Goal: Information Seeking & Learning: Learn about a topic

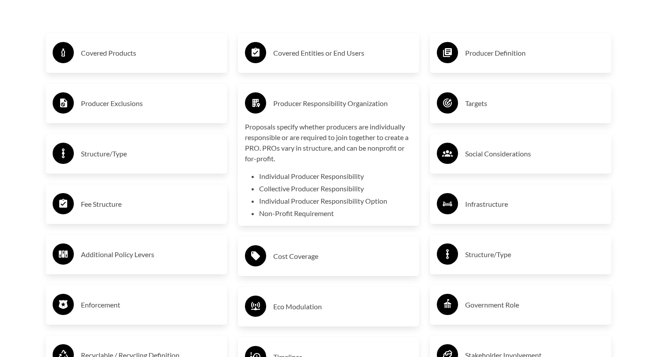
scroll to position [1479, 0]
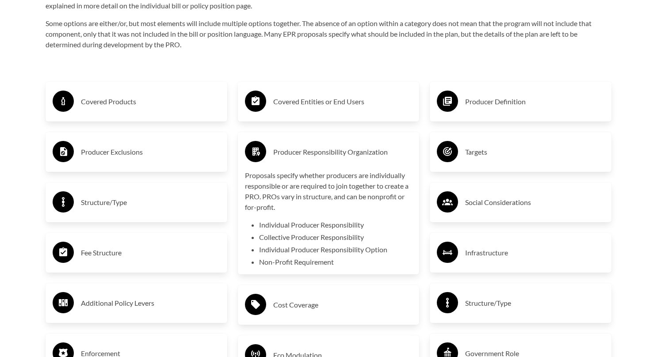
click at [111, 91] on div "Covered Products" at bounding box center [136, 102] width 167 height 26
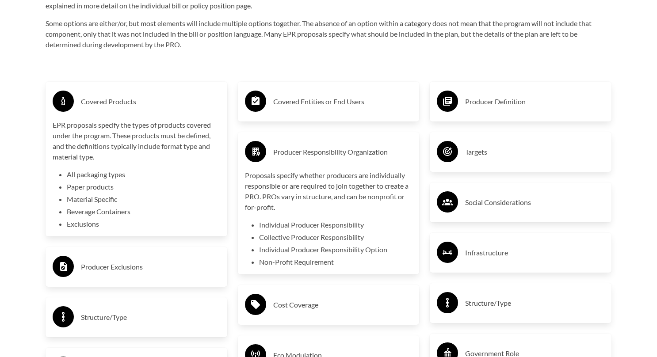
click at [329, 105] on h3 "Covered Entities or End Users" at bounding box center [342, 102] width 139 height 14
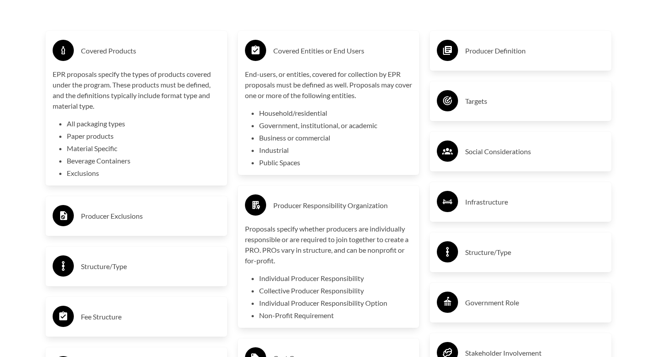
scroll to position [1566, 0]
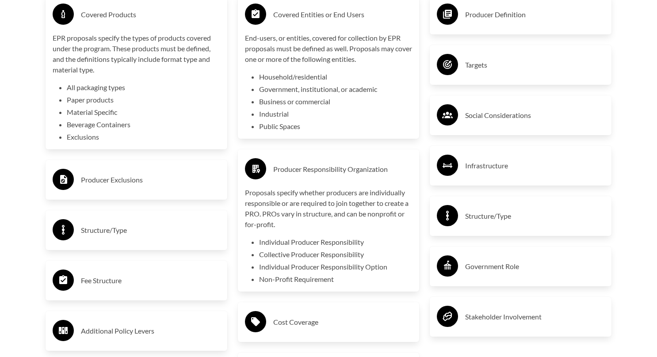
click at [489, 265] on h3 "Government Role" at bounding box center [534, 266] width 139 height 14
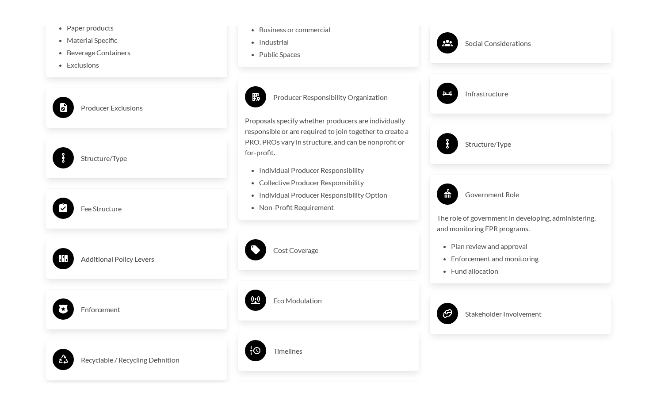
scroll to position [1663, 0]
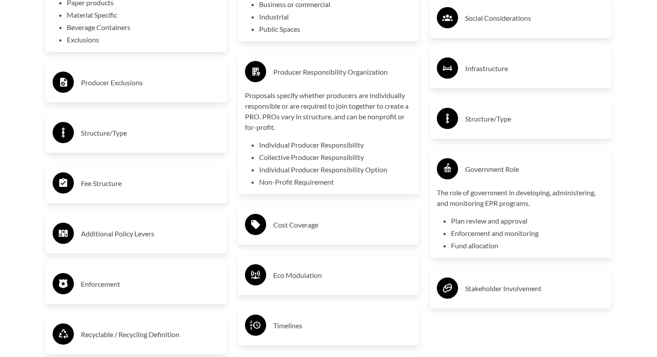
click at [122, 136] on h3 "Structure/Type" at bounding box center [150, 133] width 139 height 14
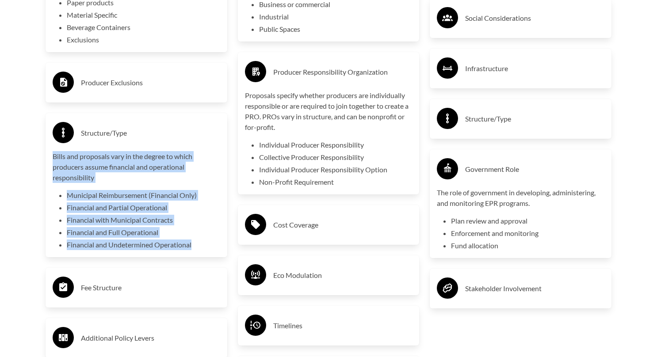
drag, startPoint x: 53, startPoint y: 158, endPoint x: 208, endPoint y: 249, distance: 179.8
click at [208, 249] on div "Bills and proposals vary in the degree to which producers assume financial and …" at bounding box center [136, 200] width 167 height 99
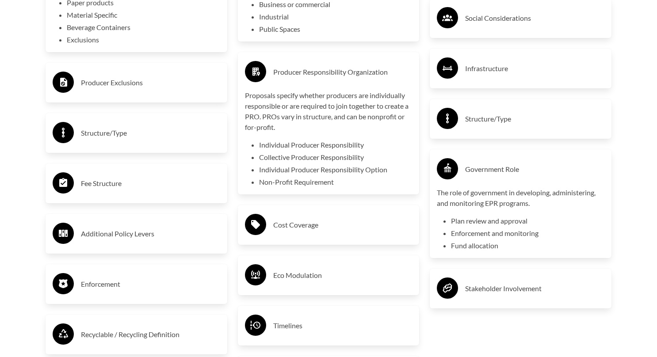
copy div "Bills and proposals vary in the degree to which producers assume financial and …"
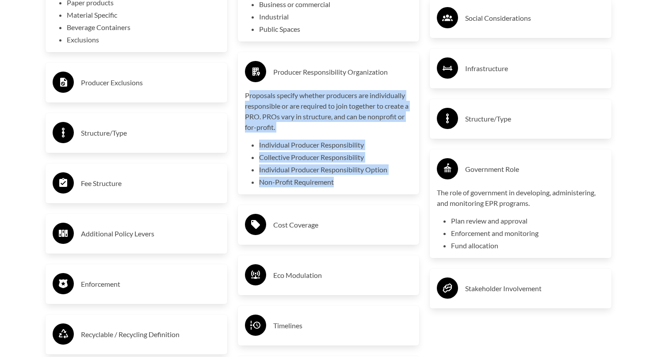
drag, startPoint x: 250, startPoint y: 98, endPoint x: 335, endPoint y: 187, distance: 123.4
click at [335, 187] on div "Proposals specify whether producers are individually responsible or are require…" at bounding box center [328, 138] width 167 height 97
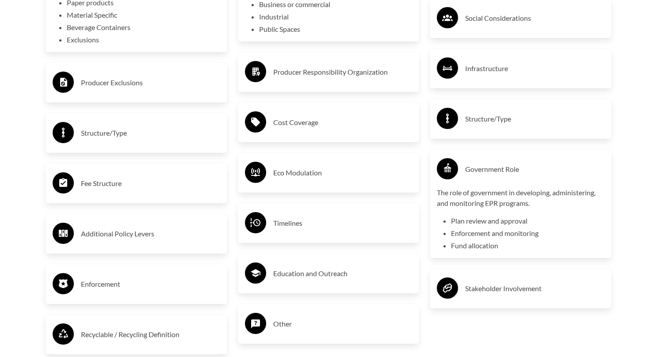
copy div "roposals specify whether producers are individually responsible or are required…"
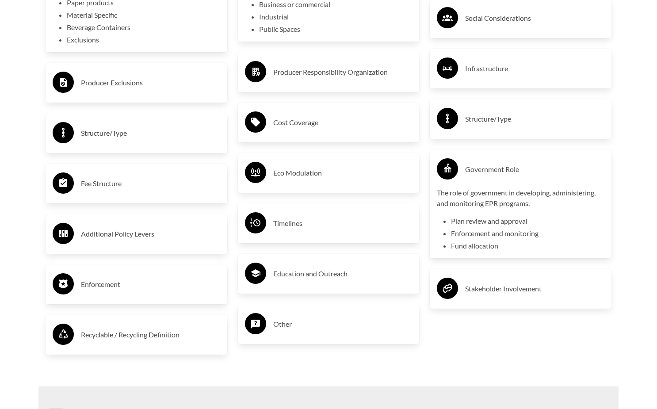
click at [336, 75] on h3 "Producer Responsibility Organization" at bounding box center [342, 72] width 139 height 14
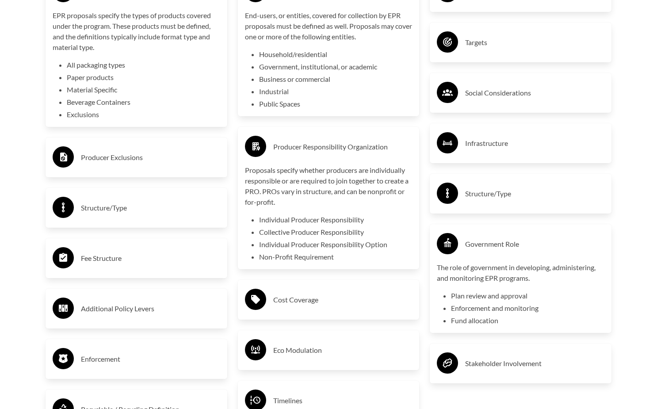
scroll to position [1584, 0]
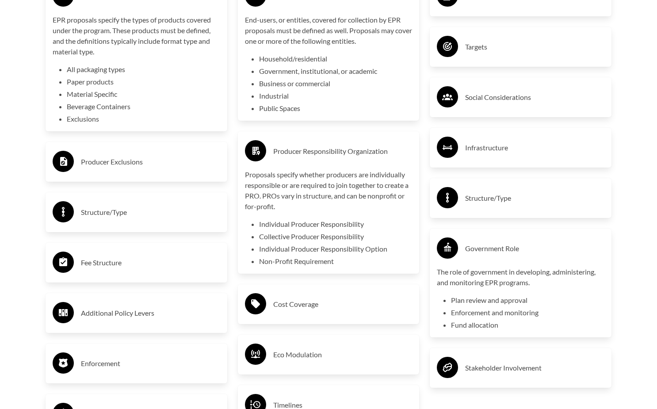
click at [128, 209] on h3 "Structure/Type" at bounding box center [150, 212] width 139 height 14
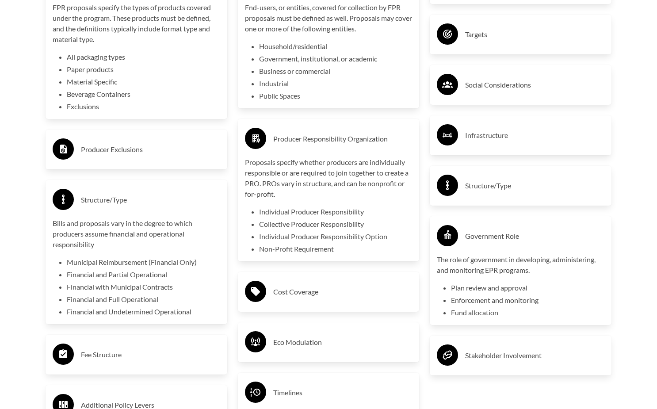
scroll to position [1602, 0]
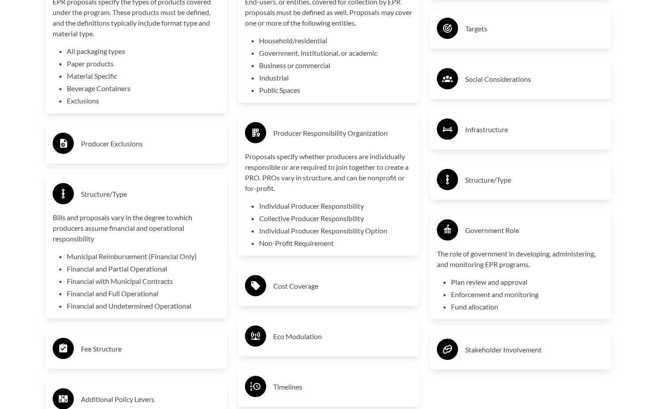
drag, startPoint x: 300, startPoint y: 387, endPoint x: 331, endPoint y: 373, distance: 33.6
click at [300, 357] on h3 "Timelines" at bounding box center [342, 387] width 139 height 14
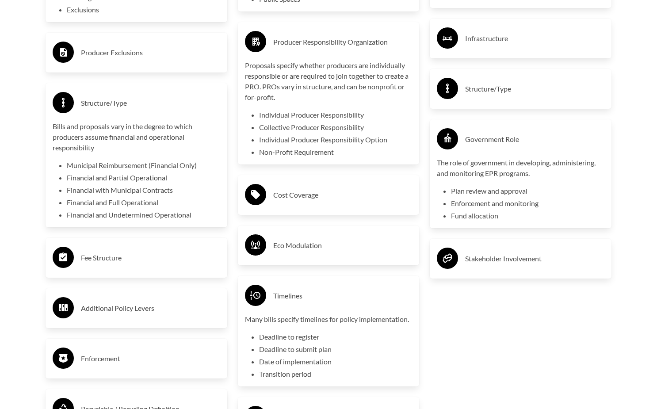
scroll to position [1789, 0]
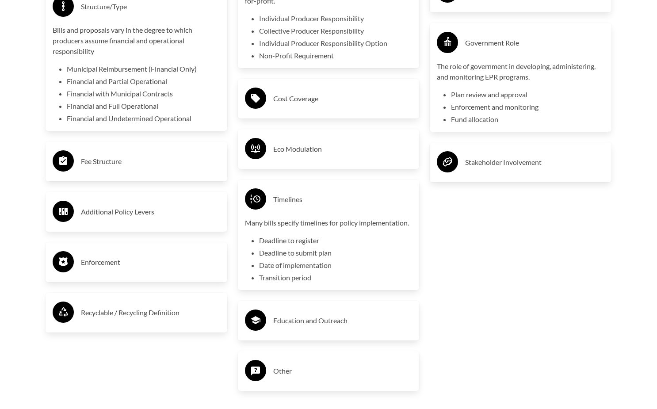
click at [124, 314] on h3 "Recyclable / Recycling Definition" at bounding box center [150, 312] width 139 height 14
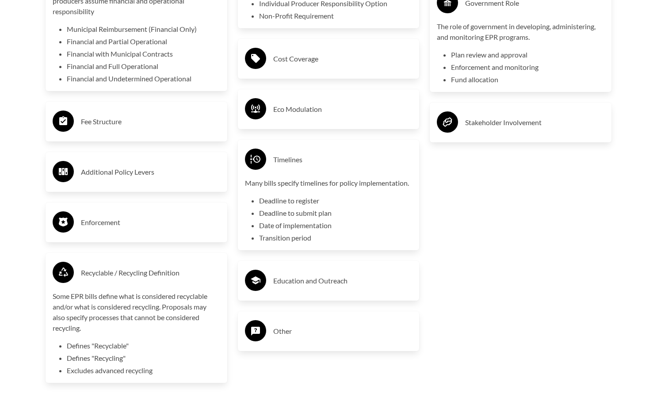
scroll to position [1870, 0]
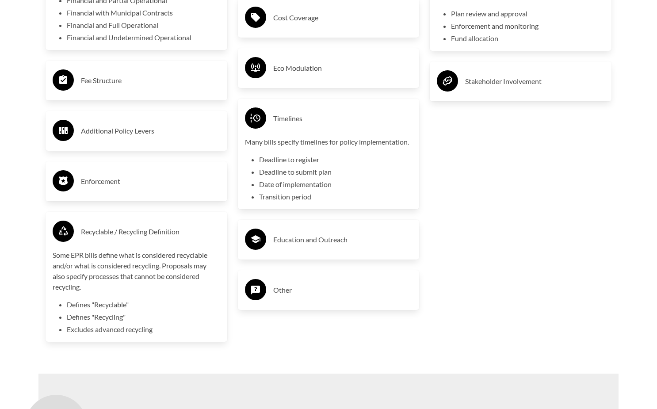
click at [116, 178] on h3 "Enforcement" at bounding box center [150, 181] width 139 height 14
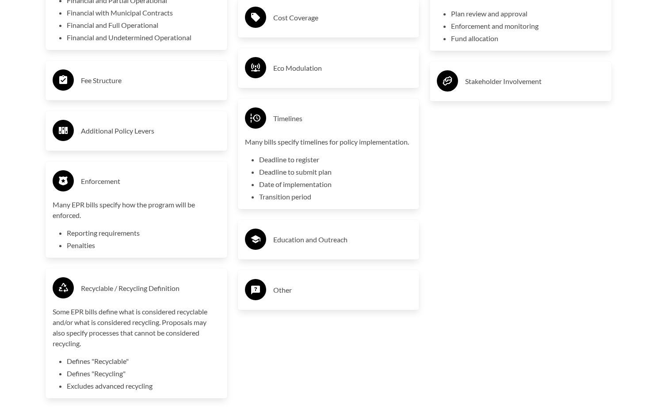
click at [295, 238] on h3 "Education and Outreach" at bounding box center [342, 239] width 139 height 14
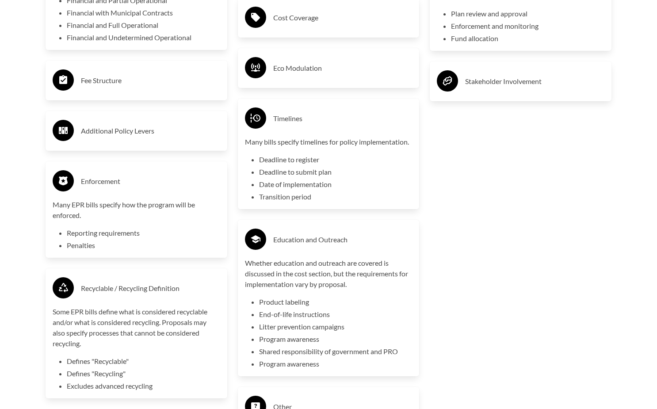
click at [130, 71] on div "Fee Structure" at bounding box center [136, 81] width 167 height 26
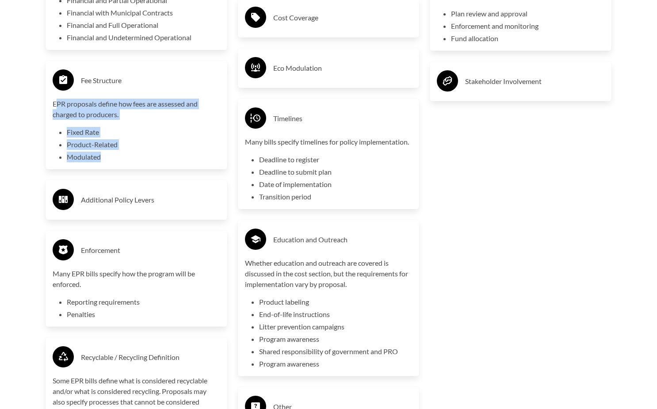
drag, startPoint x: 57, startPoint y: 105, endPoint x: 108, endPoint y: 157, distance: 72.8
click at [108, 157] on div "EPR proposals define how fees are assessed and charged to producers. Fixed Rate…" at bounding box center [136, 131] width 167 height 64
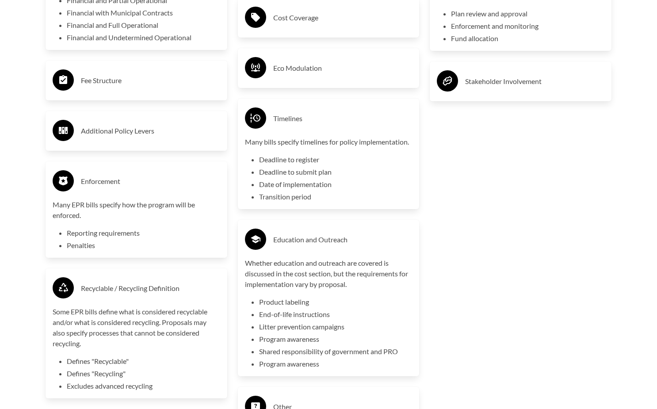
click at [79, 92] on div "Fee Structure" at bounding box center [136, 81] width 167 height 26
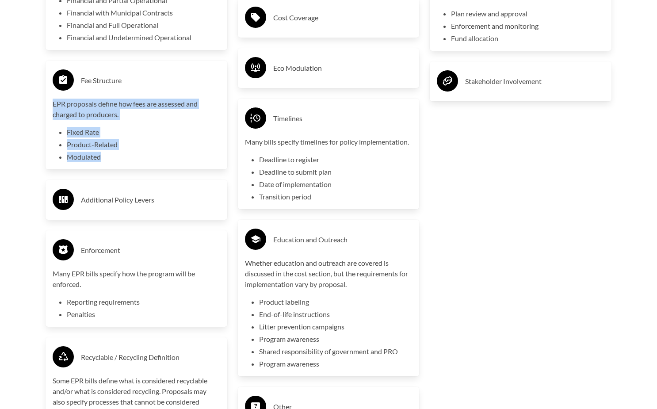
drag, startPoint x: 105, startPoint y: 157, endPoint x: 53, endPoint y: 107, distance: 72.8
click at [53, 107] on div "EPR proposals define how fees are assessed and charged to producers. Fixed Rate…" at bounding box center [136, 131] width 167 height 64
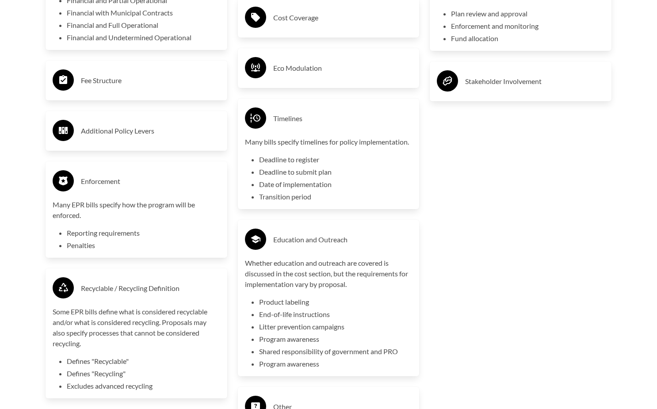
copy div "EPR proposals define how fees are assessed and charged to producers. Fixed Rate…"
click at [122, 81] on h3 "Fee Structure" at bounding box center [150, 80] width 139 height 14
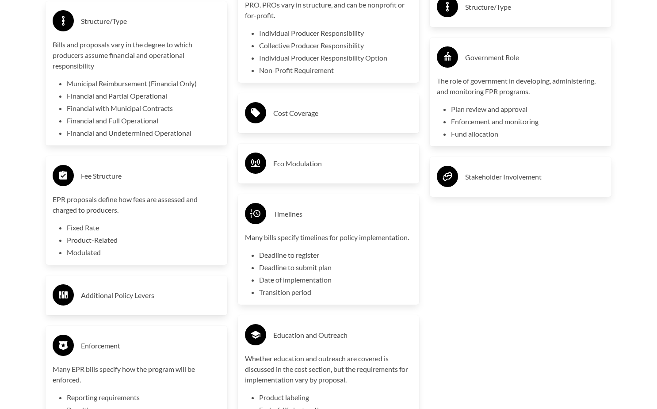
scroll to position [1689, 0]
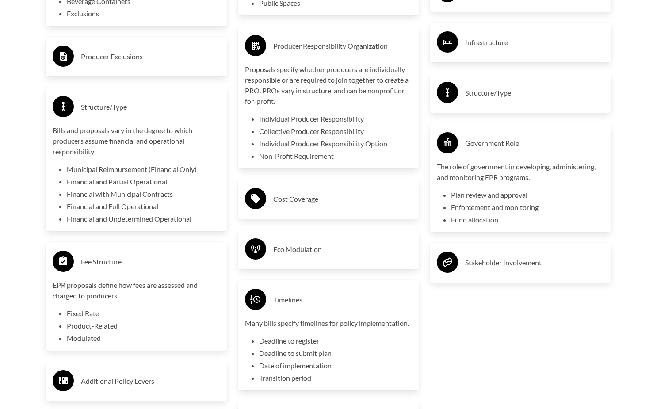
click at [325, 252] on h3 "Eco Modulation" at bounding box center [342, 249] width 139 height 14
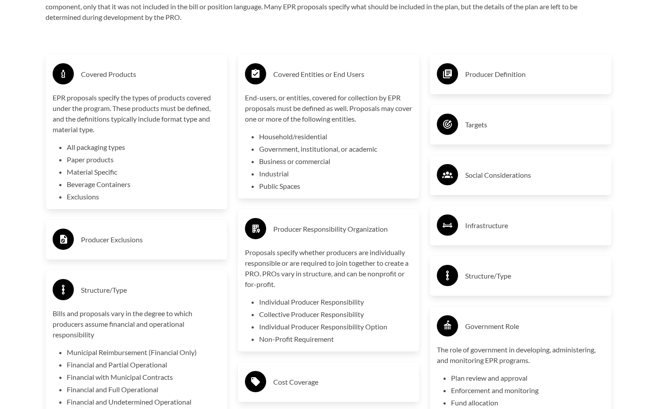
scroll to position [1515, 0]
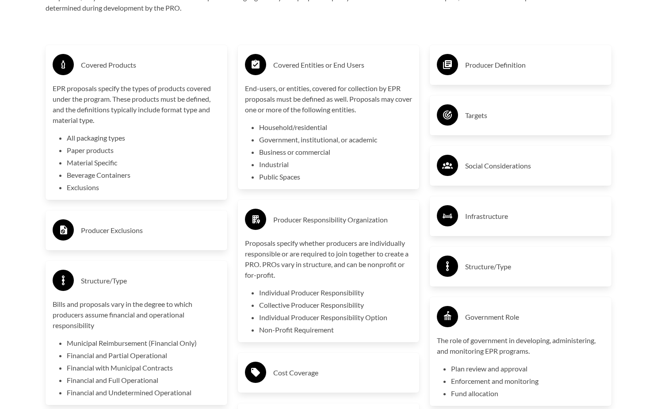
click at [301, 357] on div "Cost Coverage" at bounding box center [329, 373] width 182 height 40
click at [305, 357] on h3 "Cost Coverage" at bounding box center [342, 372] width 139 height 14
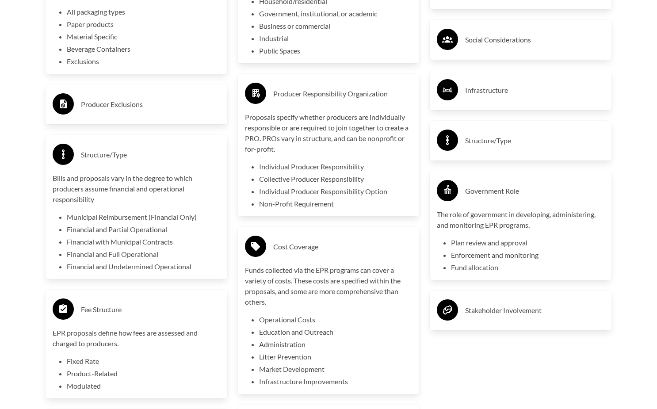
scroll to position [1477, 0]
